Goal: Transaction & Acquisition: Purchase product/service

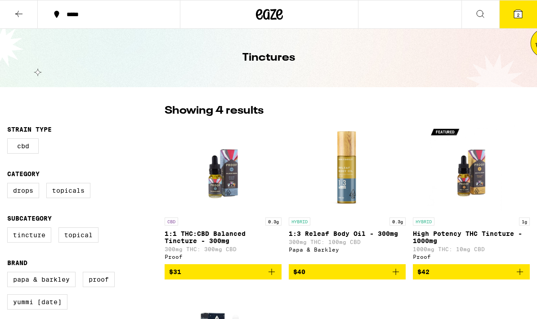
click at [13, 7] on button at bounding box center [19, 14] width 38 height 28
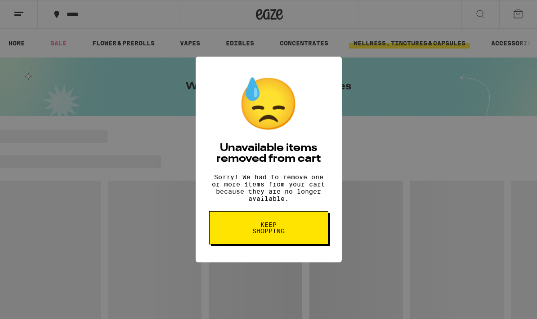
click at [421, 102] on div "😓 Unavailable items removed from cart Sorry! We had to remove one or more items…" at bounding box center [268, 159] width 537 height 319
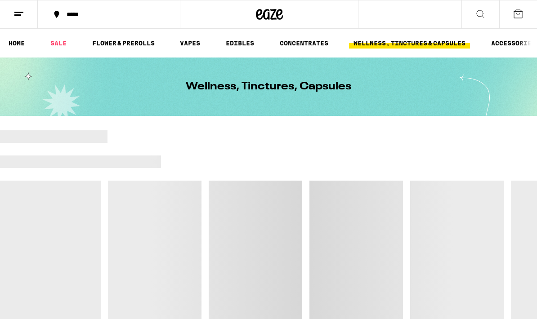
click at [60, 44] on link "SALE" at bounding box center [58, 43] width 25 height 11
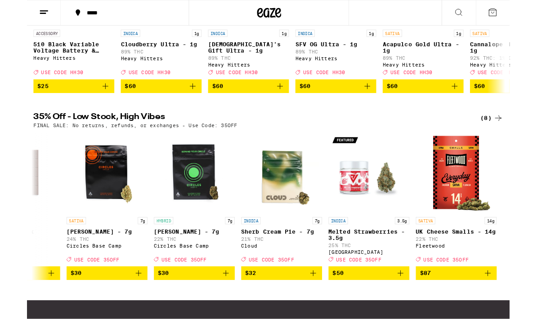
scroll to position [416, 0]
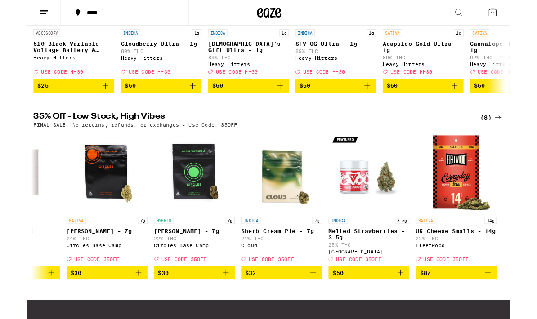
click at [506, 137] on div "(8)" at bounding box center [516, 131] width 25 height 11
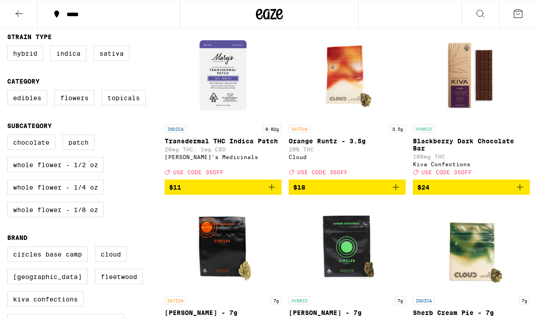
scroll to position [93, 0]
click at [62, 56] on label "Indica" at bounding box center [68, 52] width 36 height 15
click at [9, 47] on input "Indica" at bounding box center [9, 47] width 0 height 0
checkbox input "true"
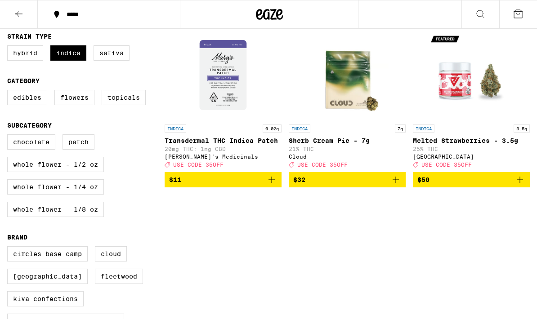
click at [394, 185] on icon "Add to bag" at bounding box center [395, 179] width 11 height 11
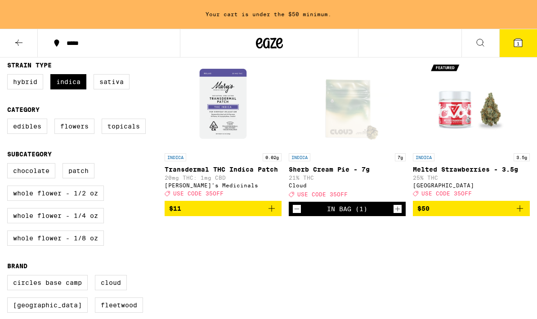
click at [520, 42] on icon at bounding box center [518, 43] width 8 height 8
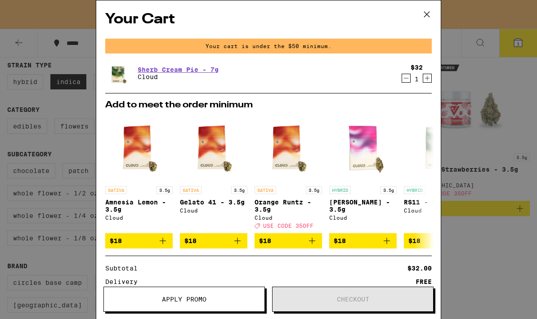
click at [427, 77] on icon "Increment" at bounding box center [427, 78] width 8 height 11
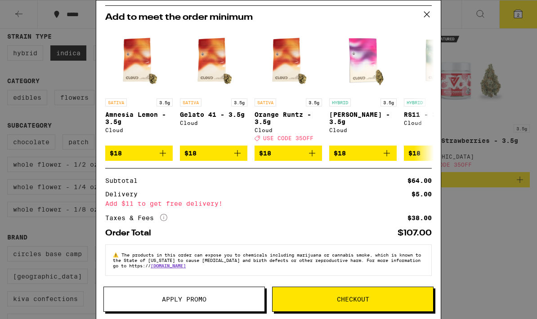
scroll to position [67, 0]
click at [234, 302] on button "Apply Promo" at bounding box center [183, 299] width 161 height 25
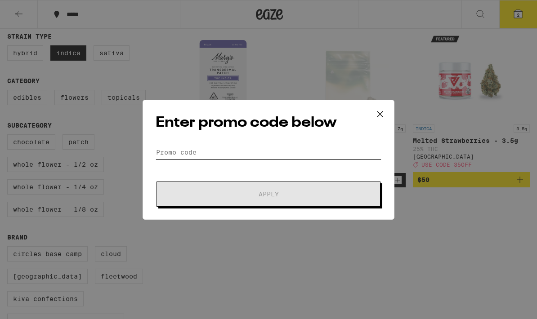
click at [288, 148] on input "Promo Code" at bounding box center [268, 152] width 226 height 13
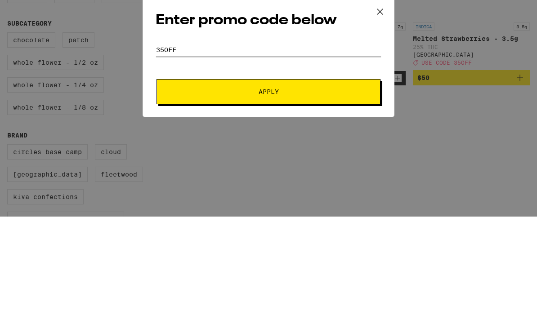
type input "35OFF"
click at [263, 182] on button "Apply" at bounding box center [268, 194] width 224 height 25
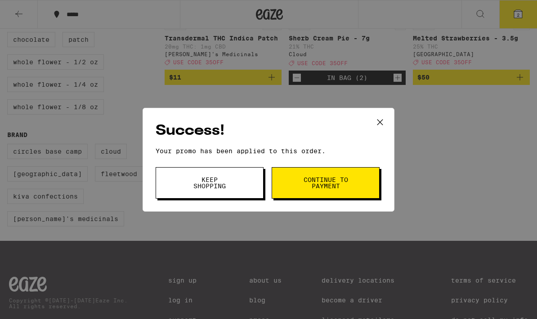
click at [240, 179] on button "Keep Shopping" at bounding box center [209, 182] width 108 height 31
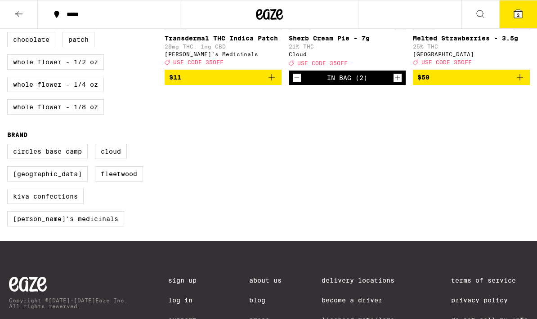
click at [521, 16] on icon at bounding box center [518, 14] width 8 height 8
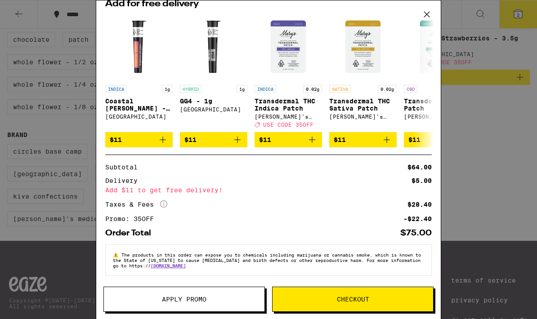
scroll to position [81, 0]
click at [474, 168] on div "Your Cart Sherb Cream Pie - 7g Cloud $32 2 Add for free delivery INDICA 1g Coas…" at bounding box center [268, 159] width 537 height 319
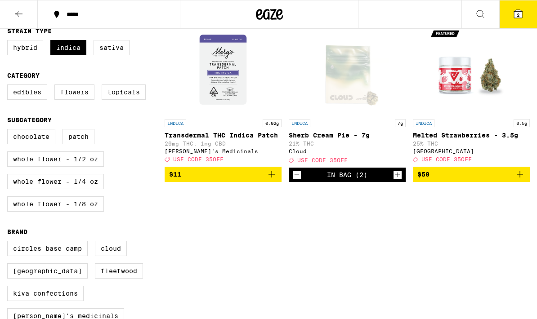
scroll to position [48, 0]
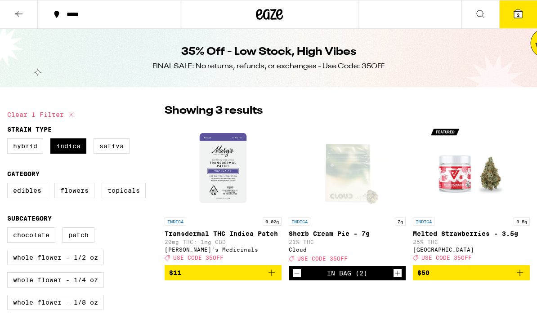
click at [17, 11] on icon at bounding box center [18, 14] width 11 height 11
click at [19, 18] on icon at bounding box center [18, 14] width 11 height 11
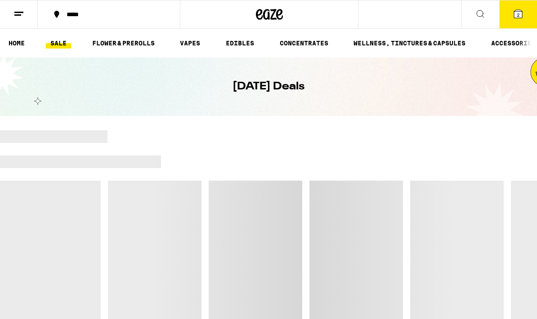
click at [17, 44] on link "HOME" at bounding box center [16, 43] width 25 height 11
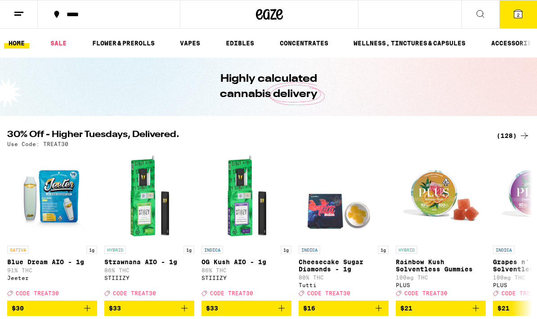
click at [63, 13] on div "*****" at bounding box center [114, 14] width 104 height 6
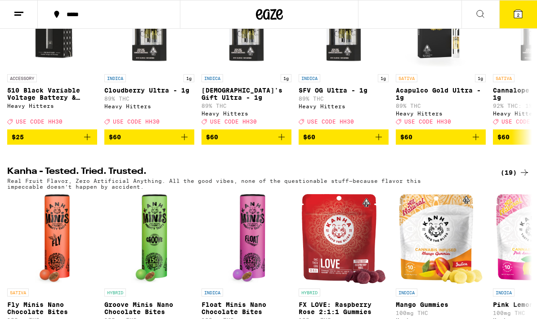
click at [71, 12] on div "*****" at bounding box center [114, 14] width 104 height 6
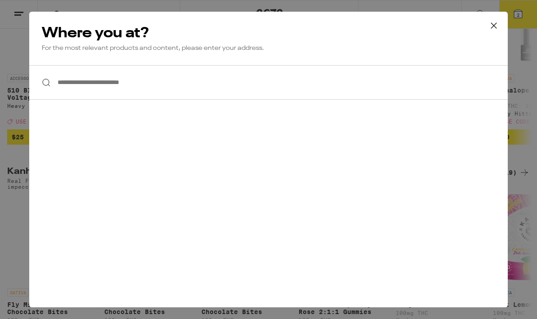
click at [296, 100] on input "**********" at bounding box center [268, 82] width 478 height 35
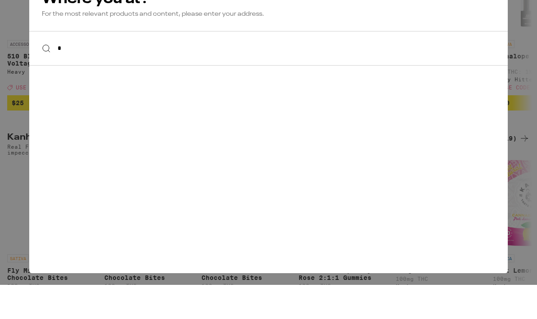
scroll to position [0, 0]
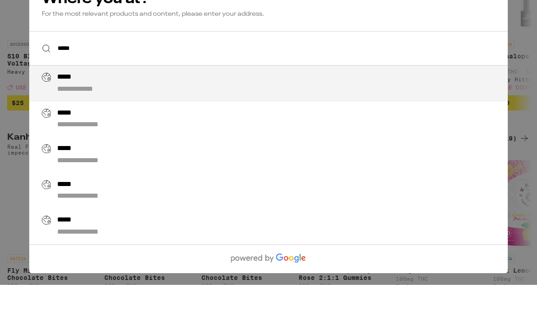
click at [337, 107] on div "**********" at bounding box center [286, 118] width 458 height 22
type input "**********"
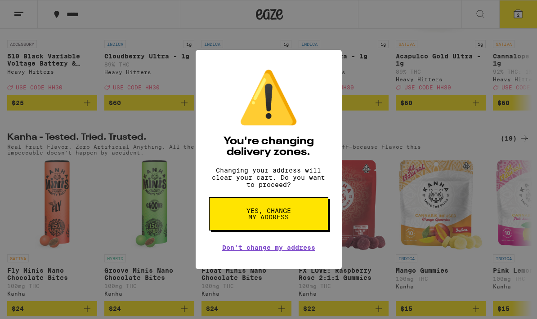
click at [299, 219] on button "Yes, change my address" at bounding box center [268, 213] width 119 height 33
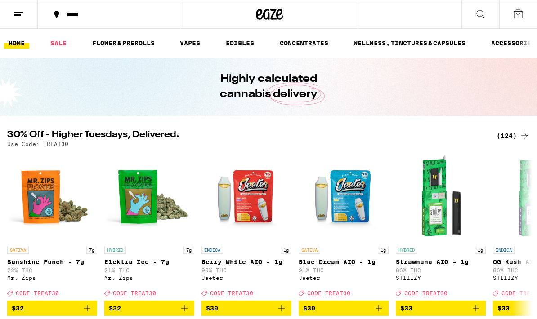
click at [56, 42] on link "SALE" at bounding box center [58, 43] width 25 height 11
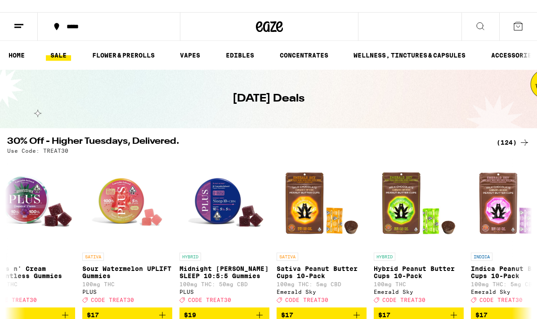
scroll to position [0, 448]
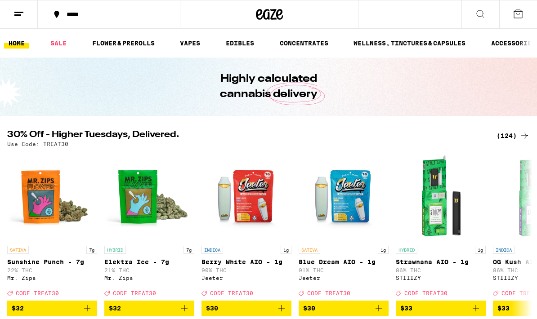
click at [132, 46] on link "FLOWER & PREROLLS" at bounding box center [123, 43] width 71 height 11
click at [137, 40] on link "FLOWER & PREROLLS" at bounding box center [123, 43] width 71 height 11
click at [138, 49] on link "FLOWER & PREROLLS" at bounding box center [123, 43] width 71 height 11
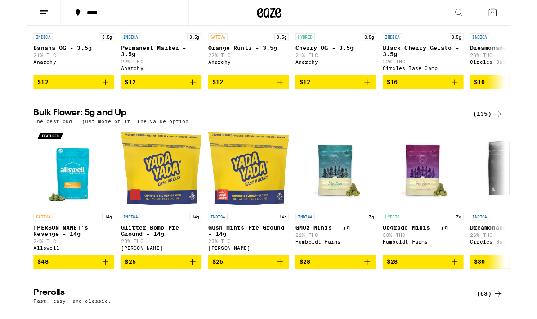
scroll to position [204, 0]
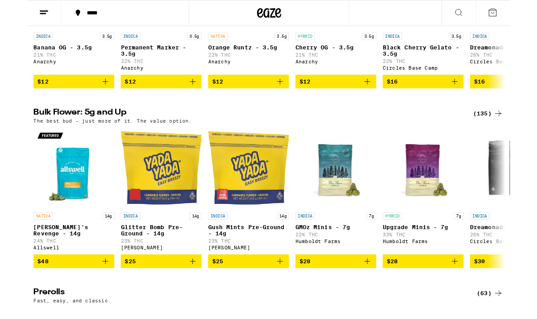
click at [508, 132] on div "(135)" at bounding box center [512, 126] width 33 height 11
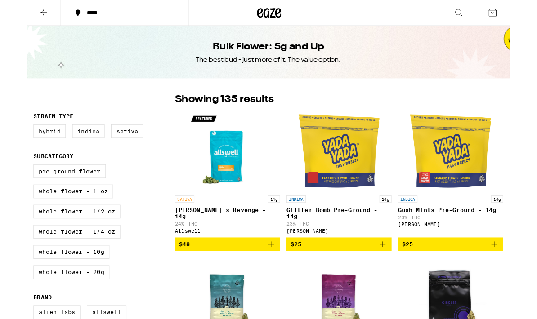
click at [80, 144] on label "Indica" at bounding box center [68, 145] width 36 height 15
click at [9, 140] on input "Indica" at bounding box center [9, 140] width 0 height 0
checkbox input "true"
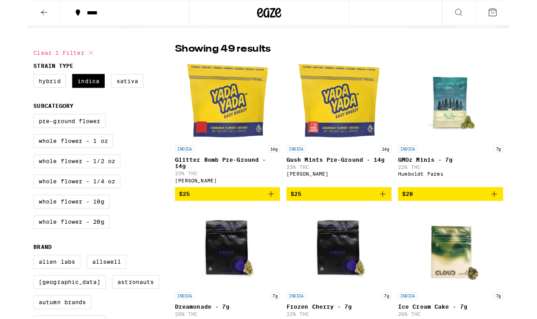
scroll to position [56, 0]
click at [274, 219] on icon "Add to bag" at bounding box center [271, 215] width 11 height 11
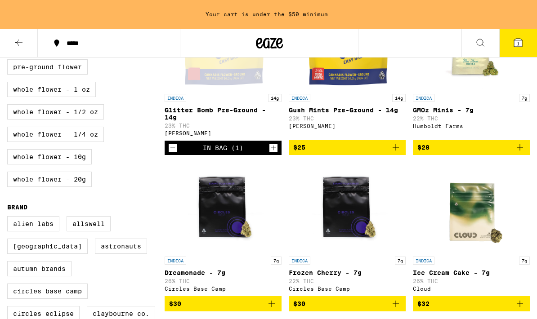
scroll to position [150, 0]
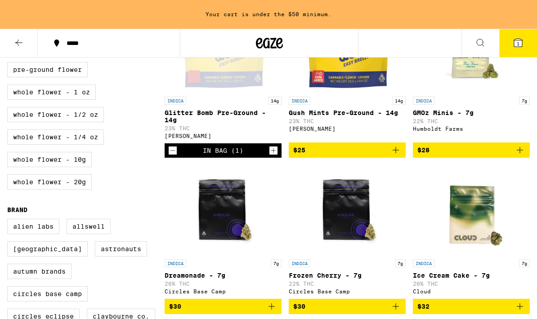
click at [397, 155] on icon "Add to bag" at bounding box center [395, 150] width 11 height 11
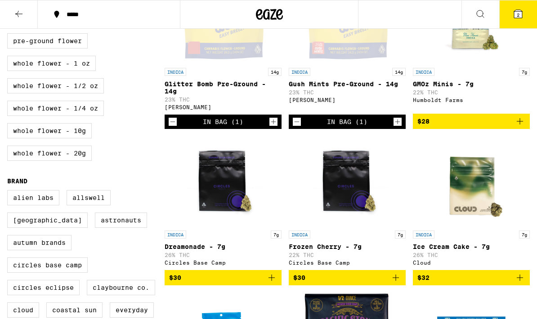
click at [518, 16] on span "2" at bounding box center [517, 14] width 3 height 5
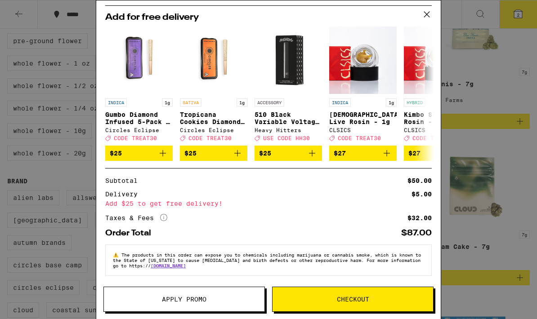
scroll to position [100, 0]
click at [490, 159] on div "Your Cart Gush Mints Pre-Ground - 14g Yada Yada $25 1 Glitter Bomb Pre-Ground -…" at bounding box center [268, 159] width 537 height 319
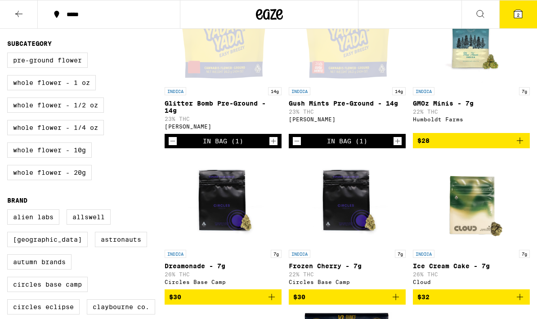
scroll to position [130, 0]
click at [517, 20] on button "2" at bounding box center [518, 14] width 38 height 28
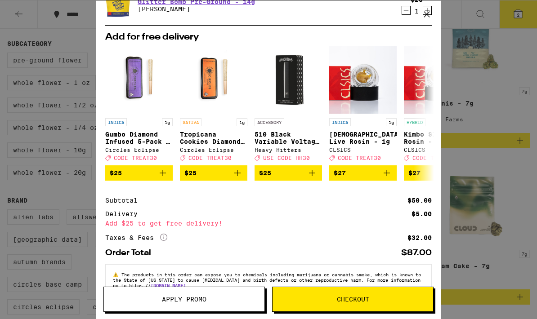
scroll to position [70, 0]
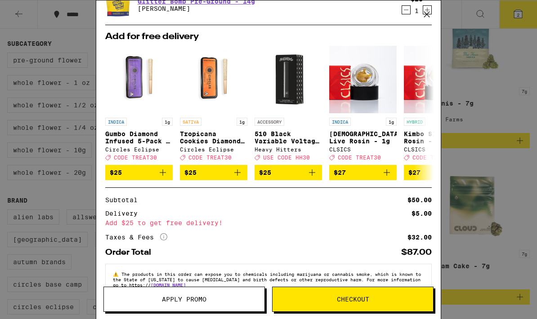
click at [470, 85] on div "Your Cart Gush Mints Pre-Ground - 14g Yada Yada $25 1 Glitter Bomb Pre-Ground -…" at bounding box center [268, 159] width 537 height 319
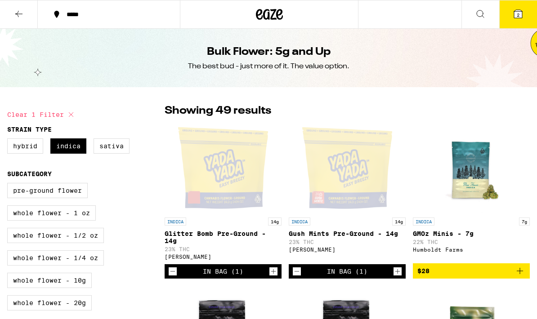
click at [273, 7] on icon at bounding box center [269, 14] width 27 height 16
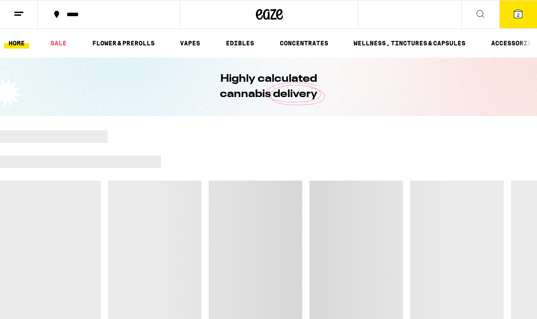
click at [22, 21] on button at bounding box center [19, 14] width 38 height 28
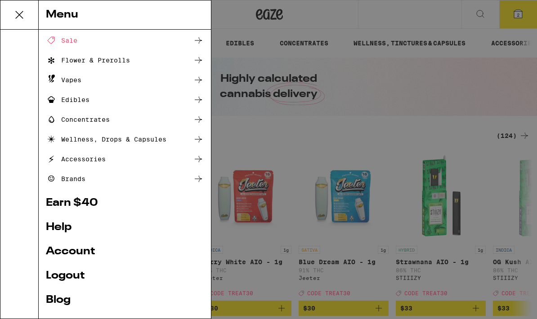
scroll to position [64, 0]
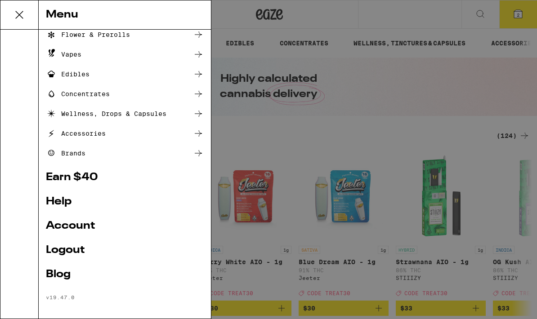
click at [148, 174] on link "Earn $ 40" at bounding box center [125, 177] width 158 height 11
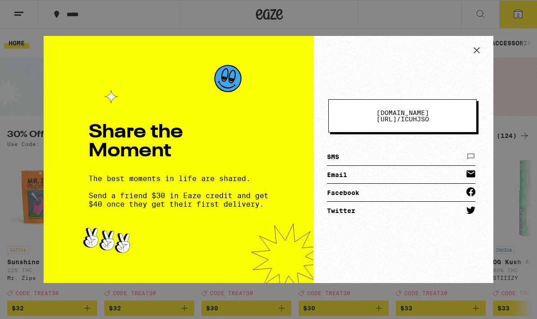
click at [482, 49] on icon at bounding box center [476, 50] width 13 height 13
